Goal: Task Accomplishment & Management: Manage account settings

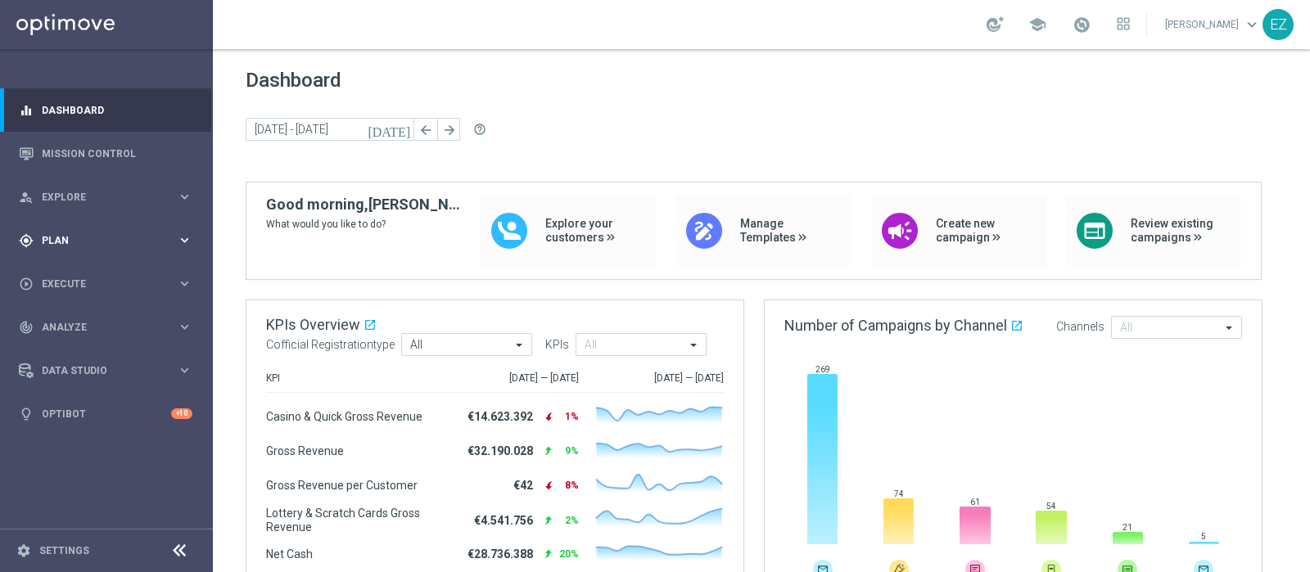
click at [63, 246] on div "gps_fixed Plan" at bounding box center [98, 240] width 158 height 15
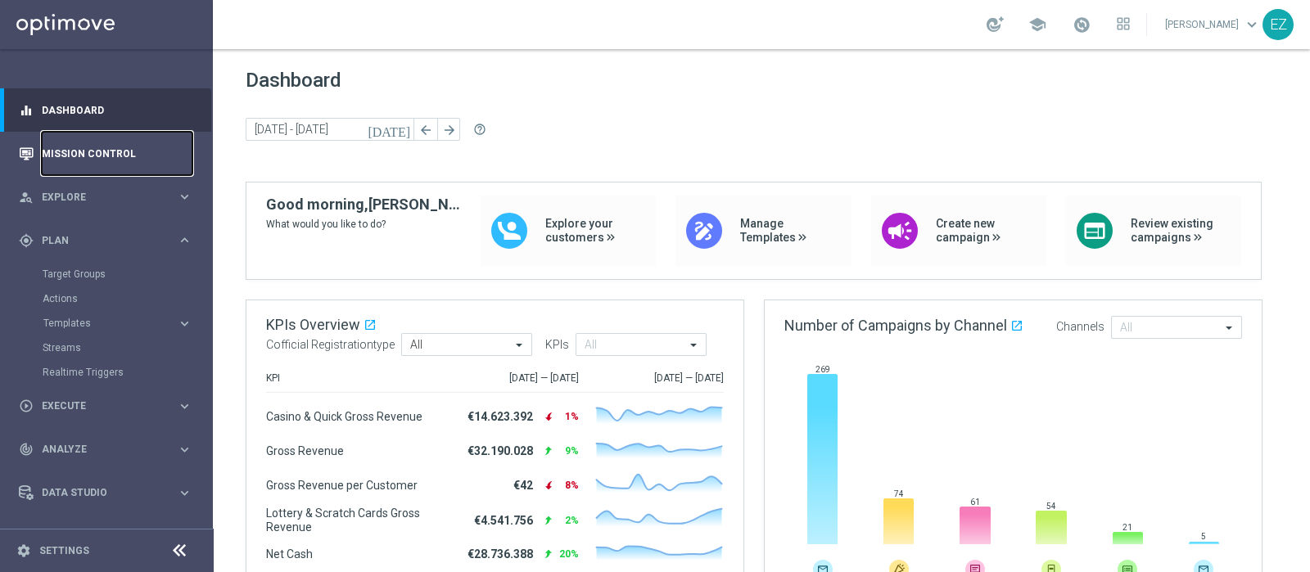
click at [96, 154] on link "Mission Control" at bounding box center [117, 153] width 151 height 43
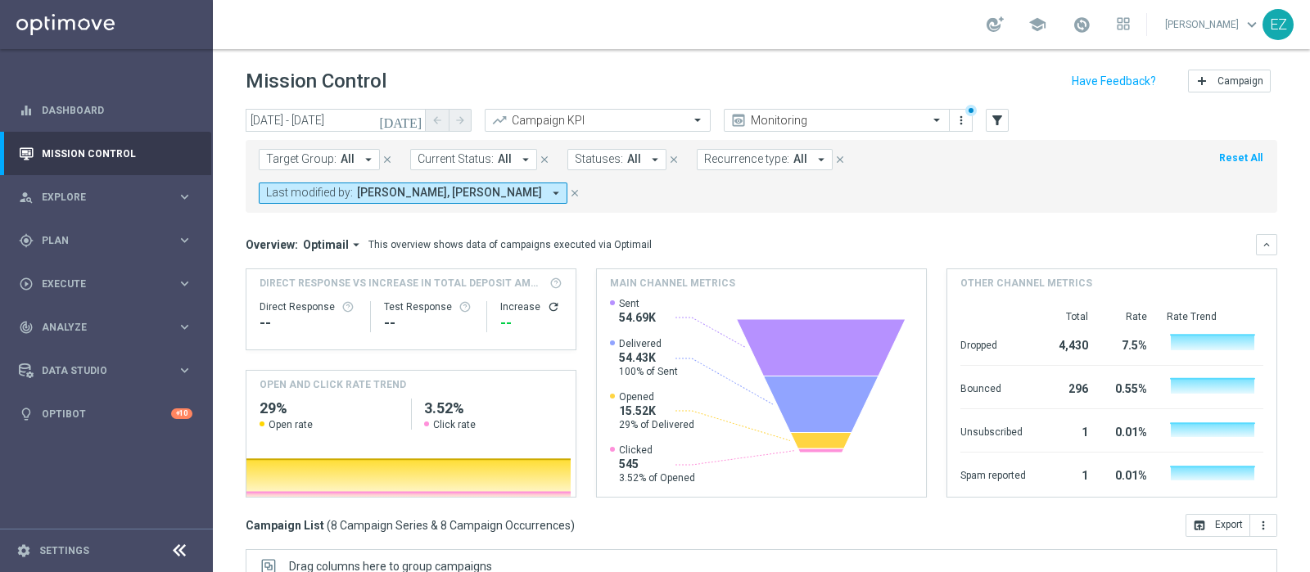
click at [411, 123] on icon "[DATE]" at bounding box center [401, 120] width 44 height 15
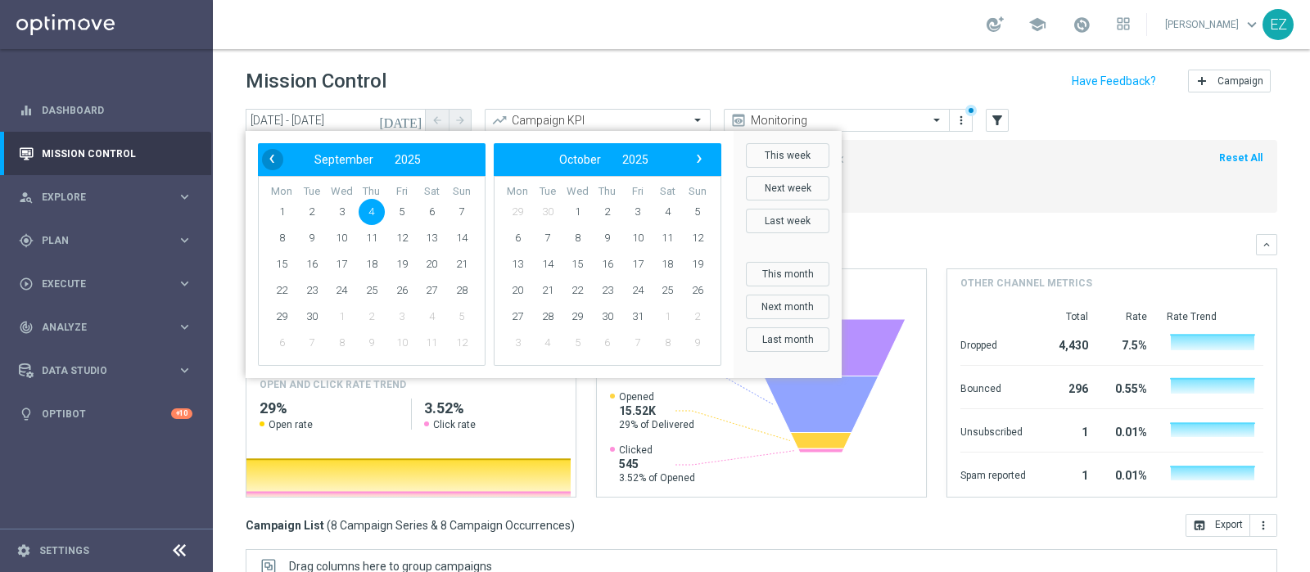
click at [270, 167] on span "‹" at bounding box center [271, 158] width 21 height 21
click at [344, 318] on span "27" at bounding box center [341, 317] width 26 height 26
type input "[DATE] - [DATE]"
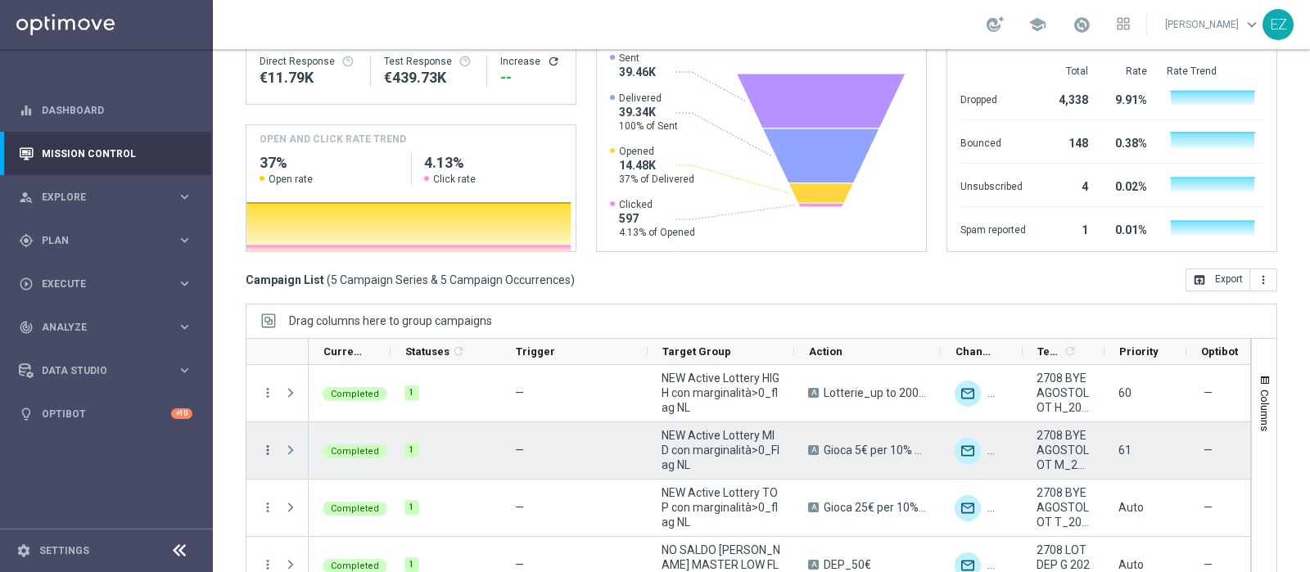
click at [270, 443] on icon "more_vert" at bounding box center [267, 450] width 15 height 15
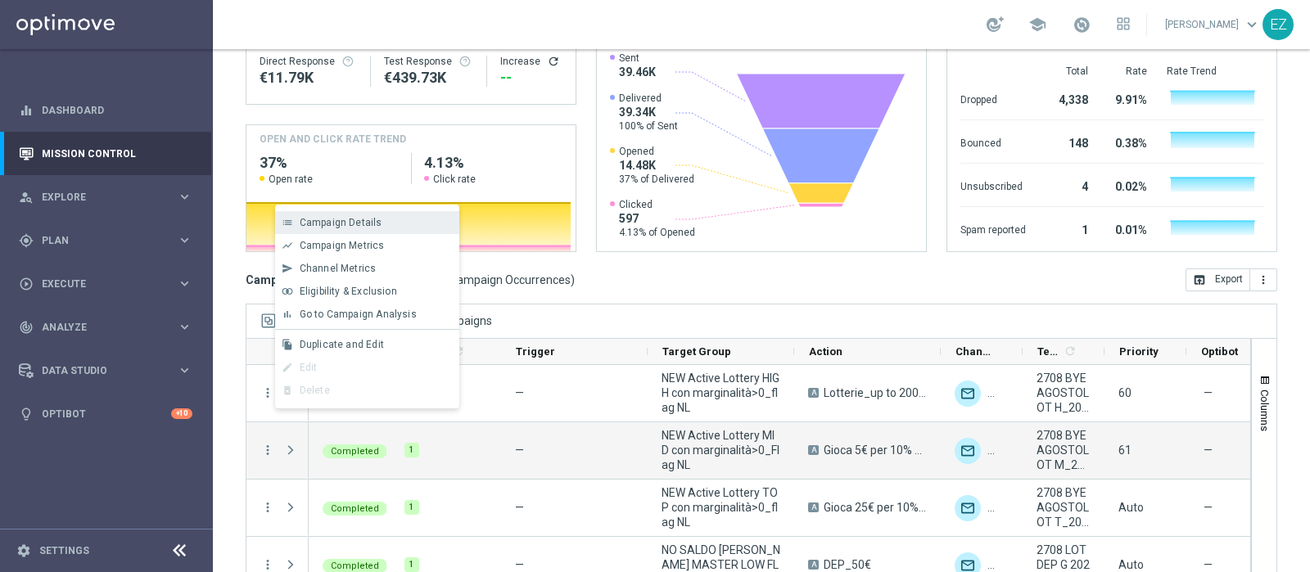
click at [364, 227] on span "Campaign Details" at bounding box center [341, 222] width 83 height 11
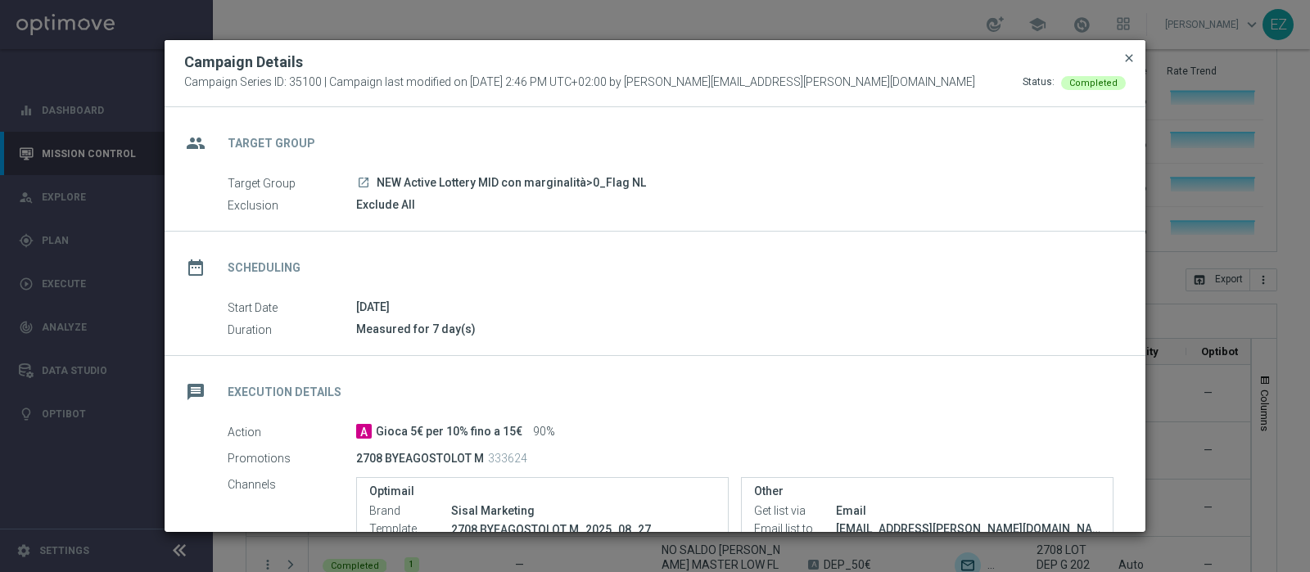
click at [1128, 59] on span "close" at bounding box center [1129, 58] width 13 height 13
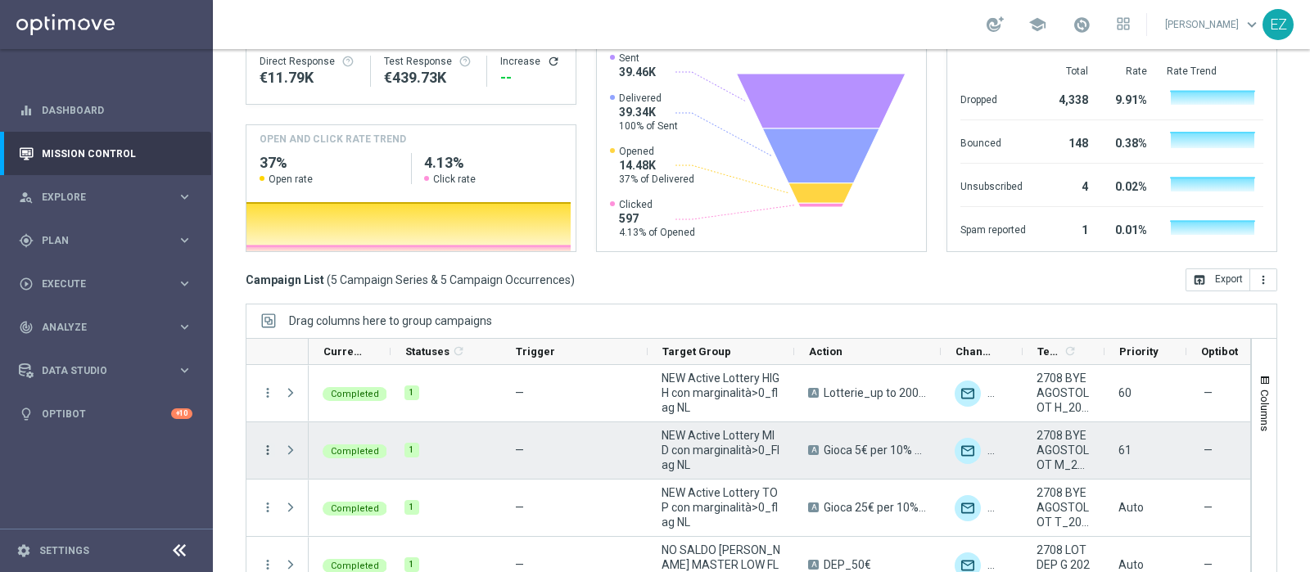
click at [267, 443] on icon "more_vert" at bounding box center [267, 450] width 15 height 15
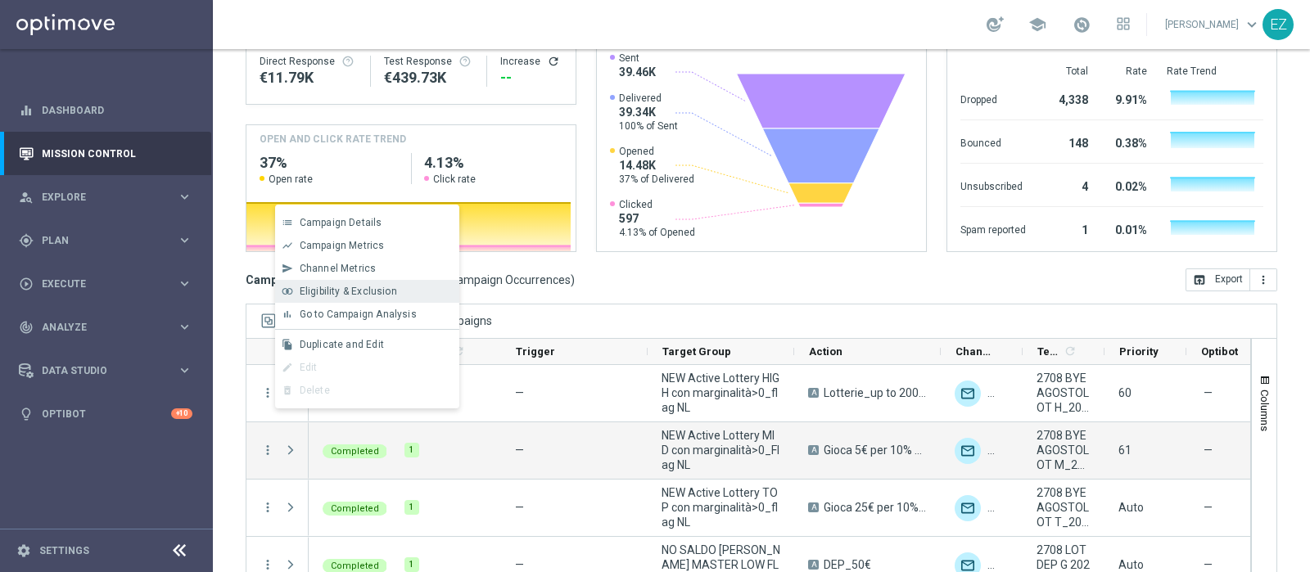
click at [385, 292] on span "Eligibility & Exclusion" at bounding box center [348, 291] width 97 height 11
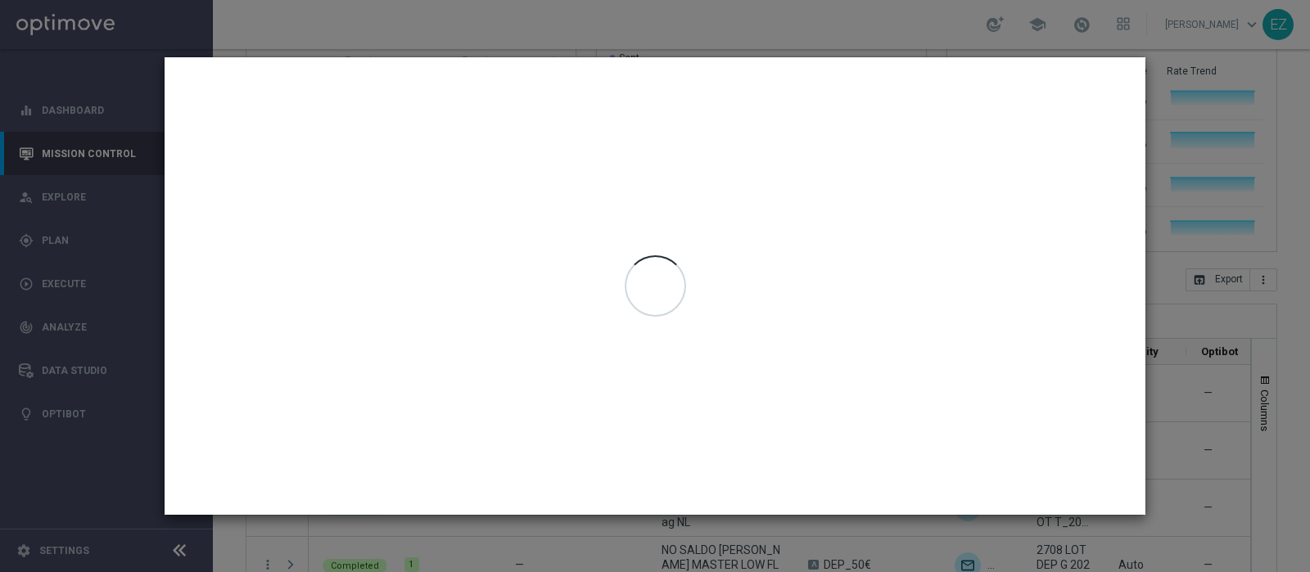
type input "[DATE] - [DATE]"
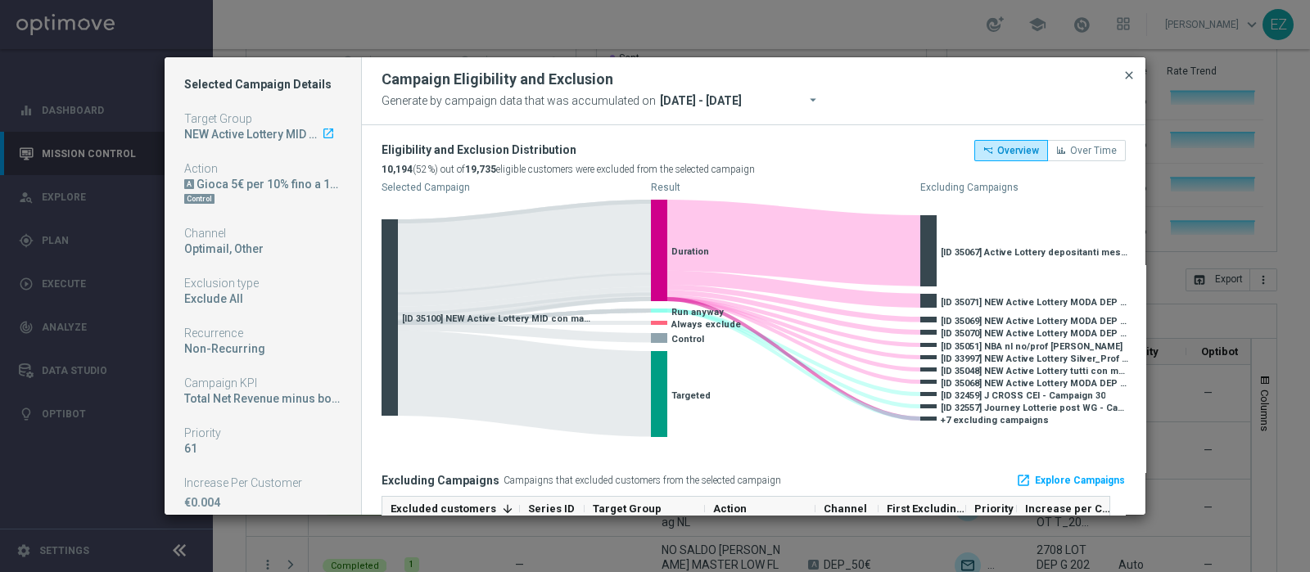
click at [1126, 78] on span "close" at bounding box center [1129, 75] width 13 height 13
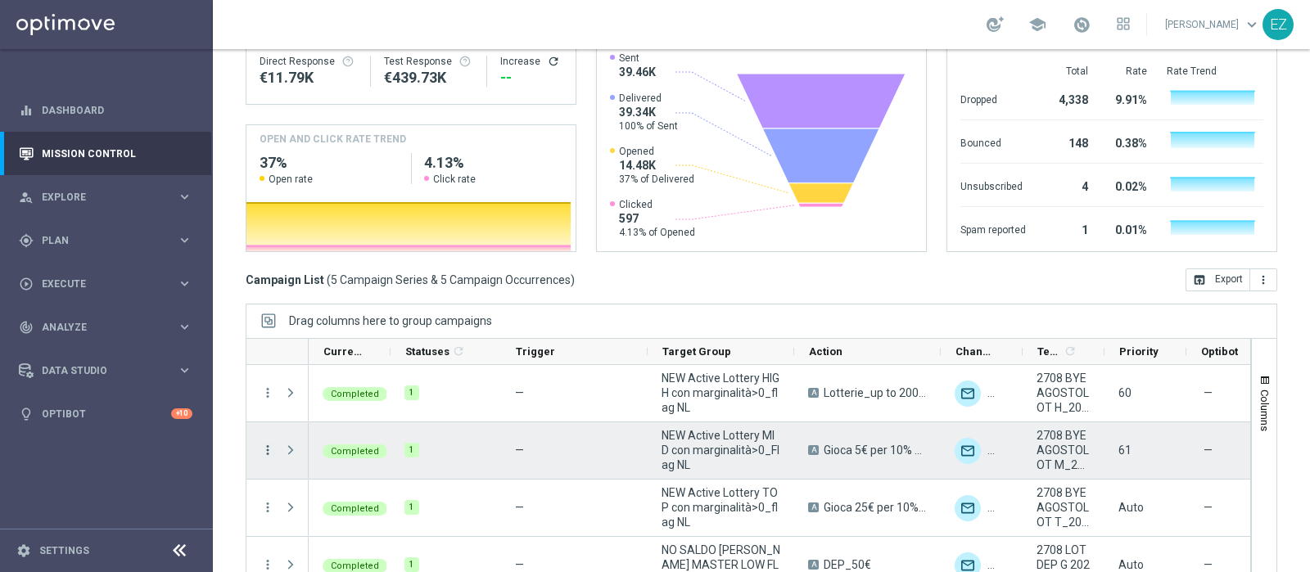
click at [268, 443] on icon "more_vert" at bounding box center [267, 450] width 15 height 15
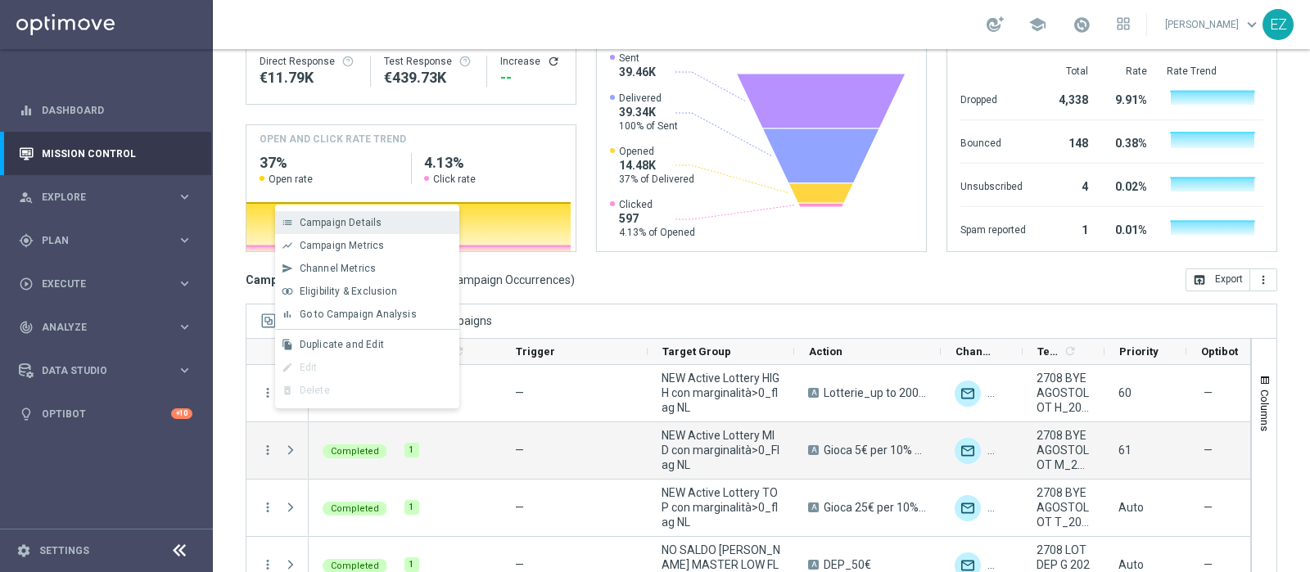
click at [340, 218] on span "Campaign Details" at bounding box center [341, 222] width 83 height 11
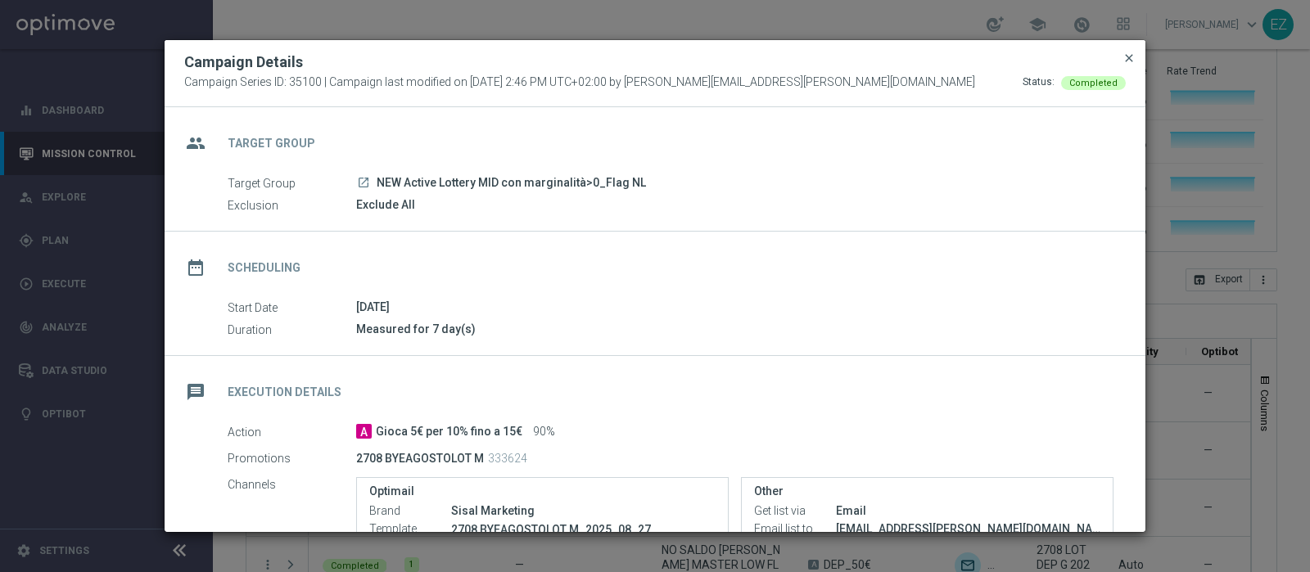
click at [1131, 57] on span "close" at bounding box center [1129, 58] width 13 height 13
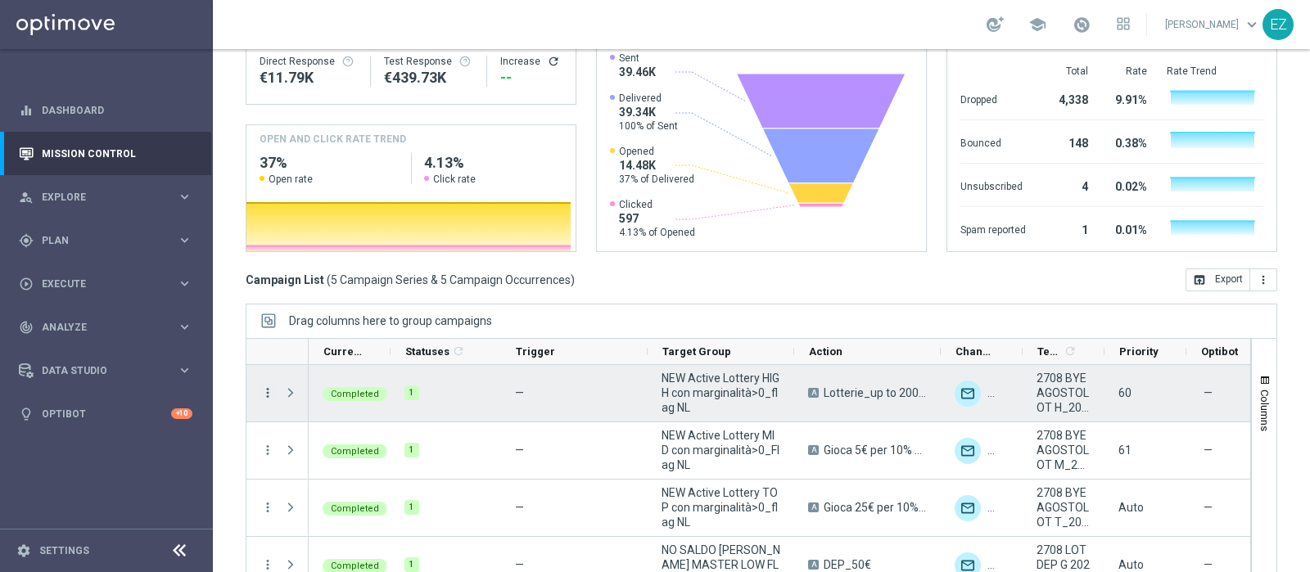
click at [264, 386] on icon "more_vert" at bounding box center [267, 393] width 15 height 15
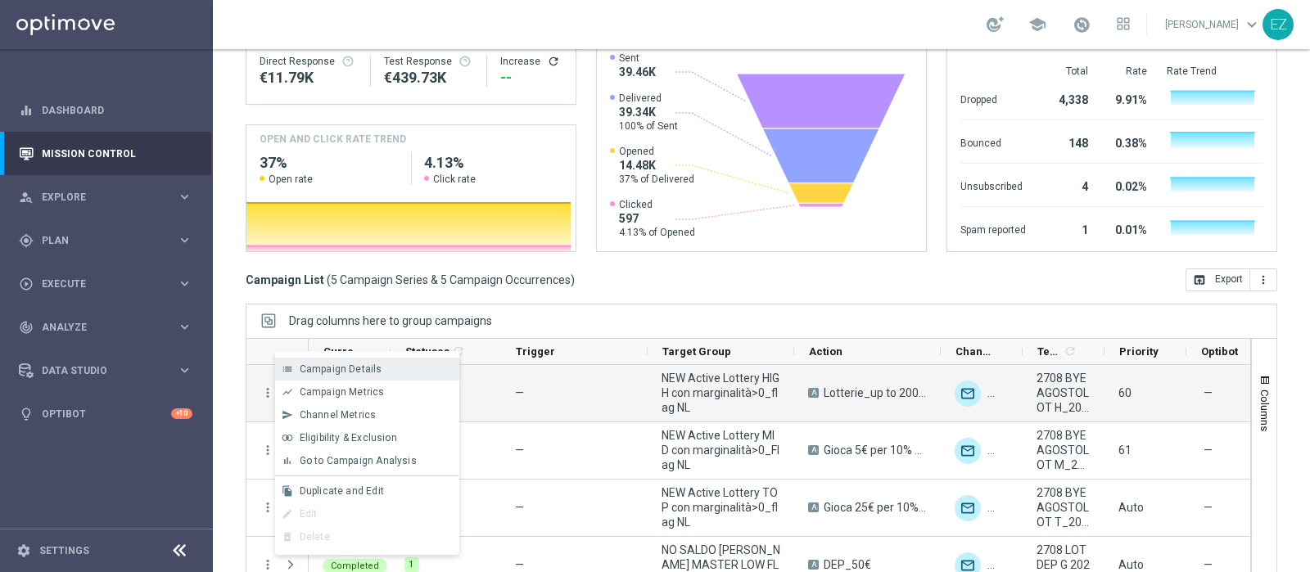
click at [290, 370] on icon "list" at bounding box center [287, 369] width 11 height 11
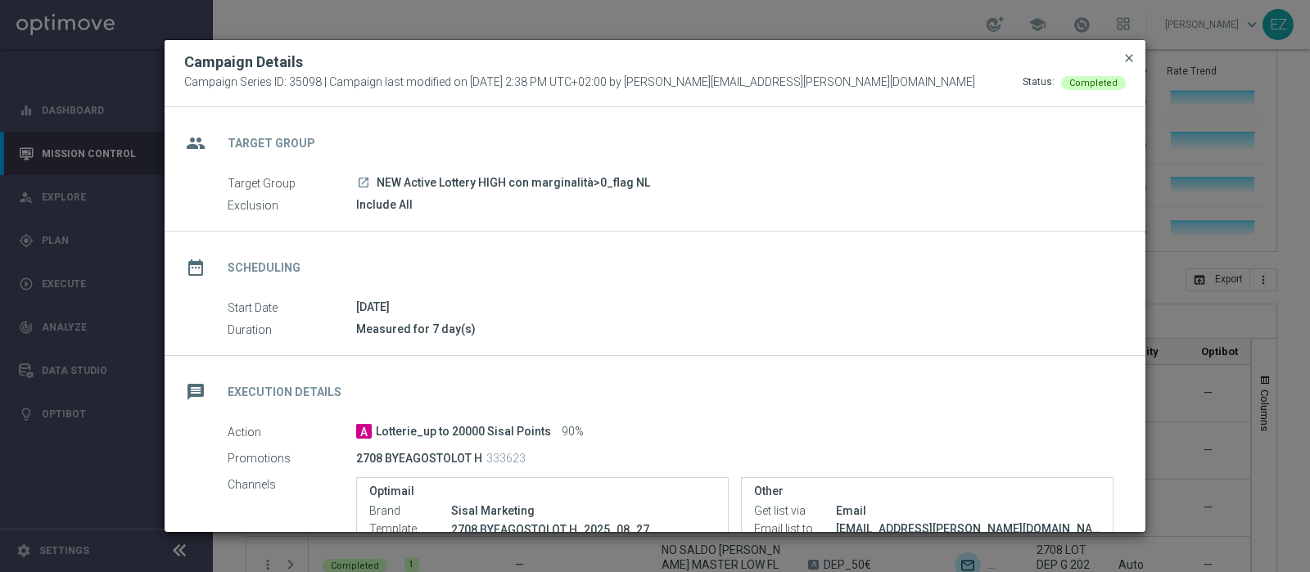
click at [1124, 56] on span "close" at bounding box center [1129, 58] width 13 height 13
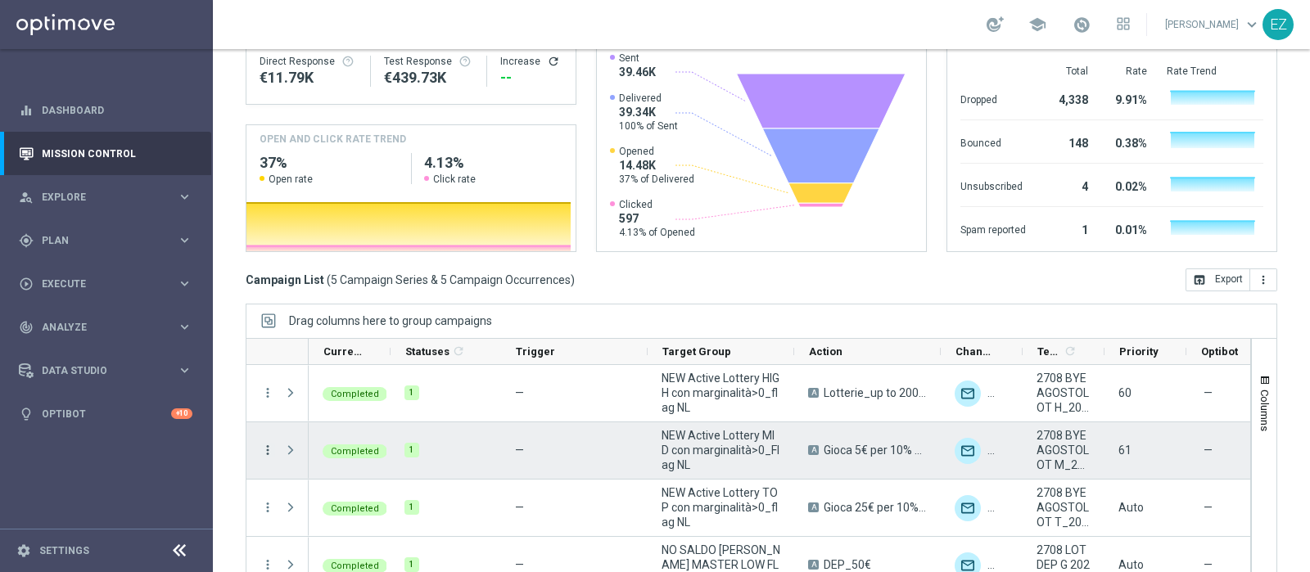
click at [269, 443] on icon "more_vert" at bounding box center [267, 450] width 15 height 15
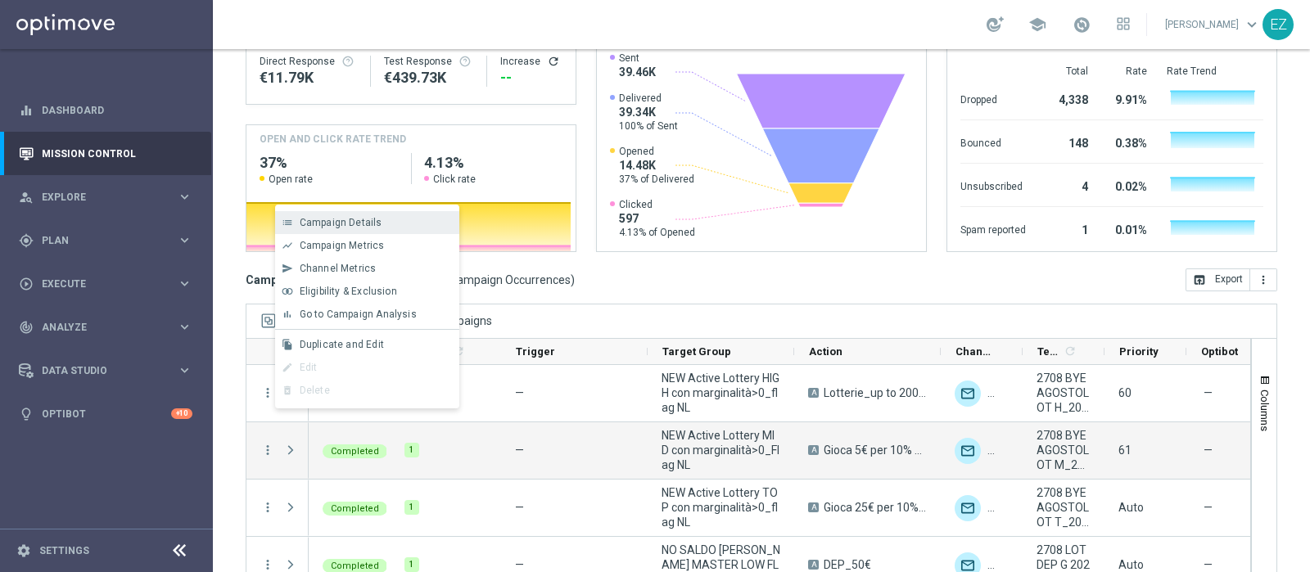
click at [389, 224] on div "Campaign Details" at bounding box center [376, 222] width 152 height 11
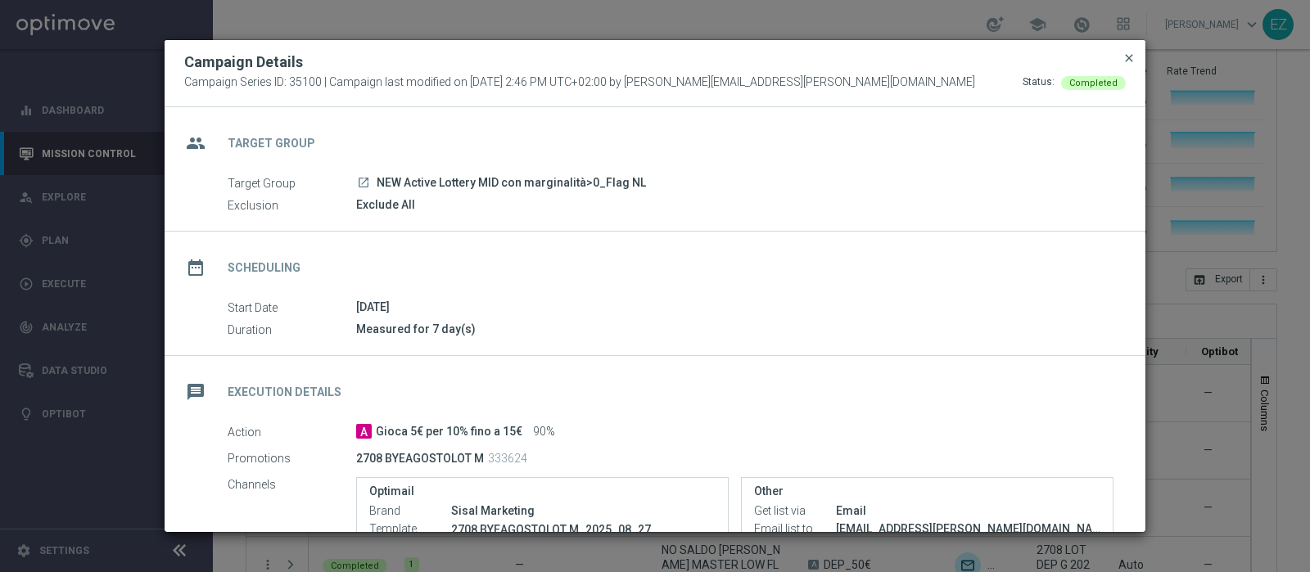
click at [1128, 61] on span "close" at bounding box center [1129, 58] width 13 height 13
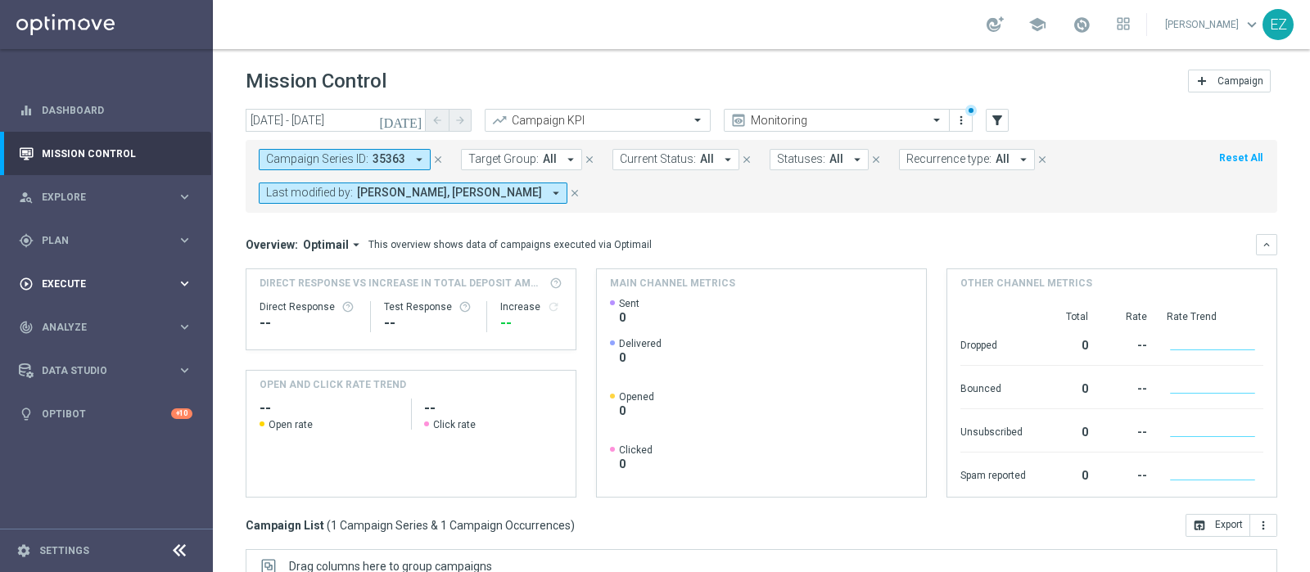
scroll to position [278, 0]
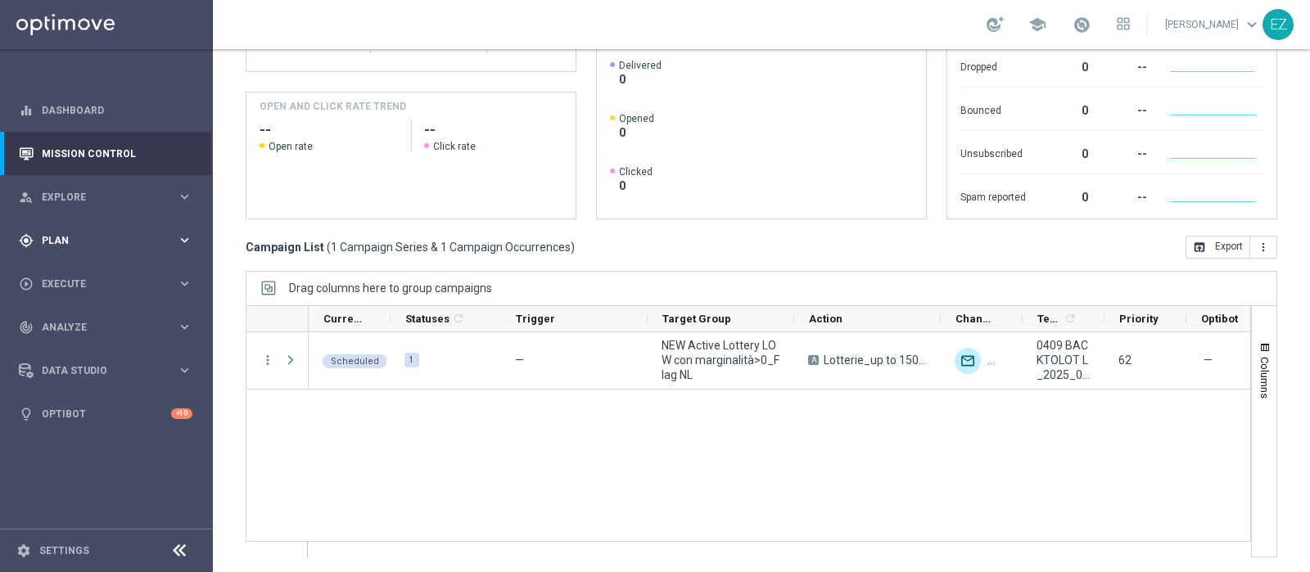
click at [78, 247] on div "gps_fixed Plan" at bounding box center [98, 240] width 158 height 15
click at [96, 279] on link "Target Groups" at bounding box center [107, 274] width 128 height 13
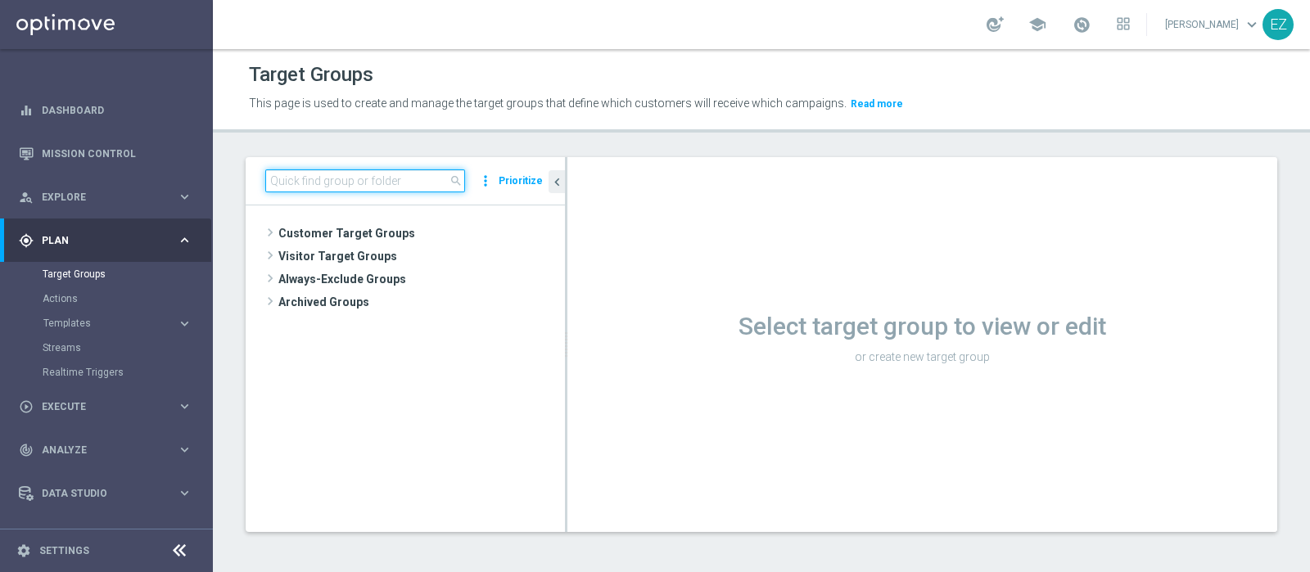
click at [378, 176] on input at bounding box center [365, 181] width 200 height 23
paste input "NEW Active Lottery MID con marginalità>0_flag NL"
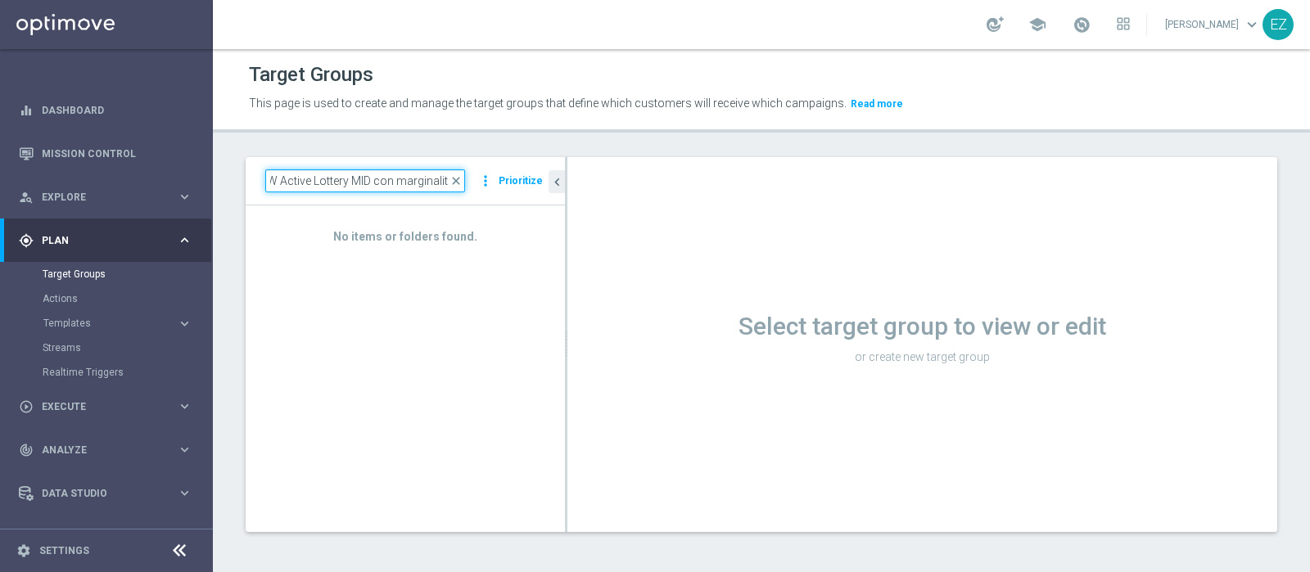
scroll to position [0, 11]
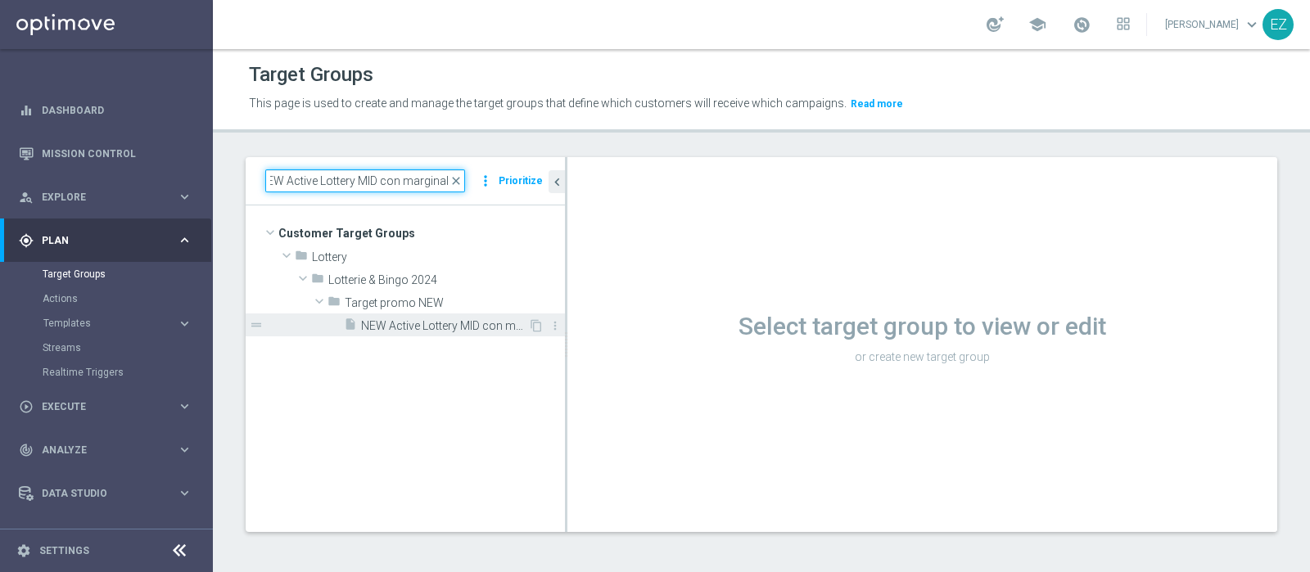
type input "NEW Active Lottery MID con marginalit"
click at [442, 325] on span "NEW Active Lottery MID con marginalità>0_Flag NL" at bounding box center [444, 326] width 167 height 14
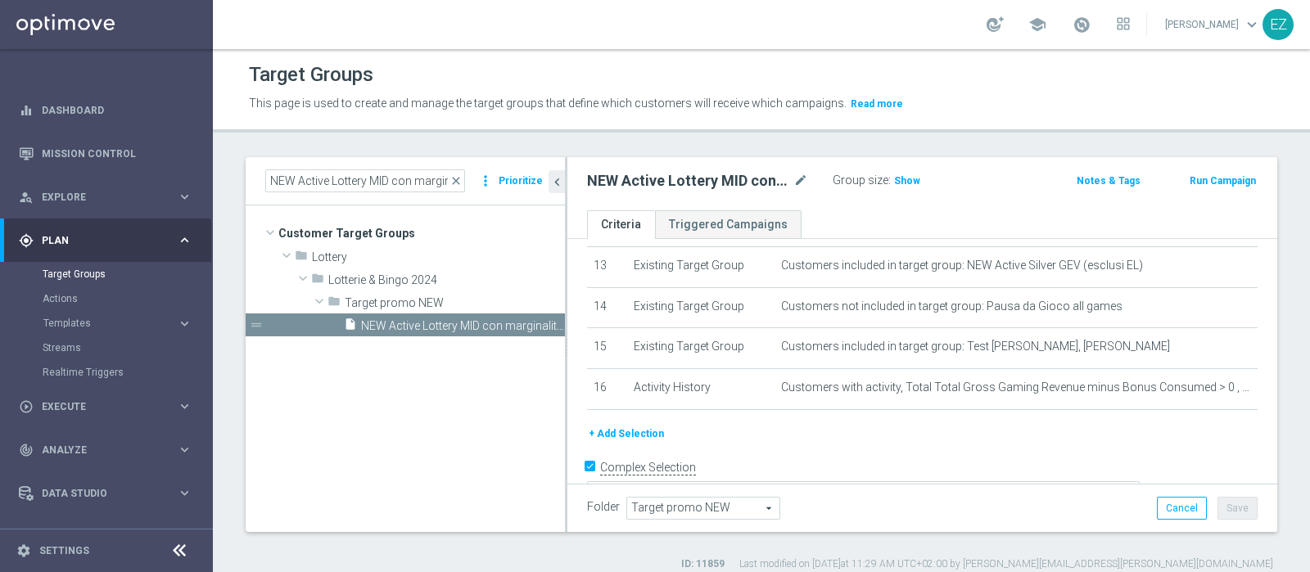
scroll to position [549, 0]
